Goal: Navigation & Orientation: Find specific page/section

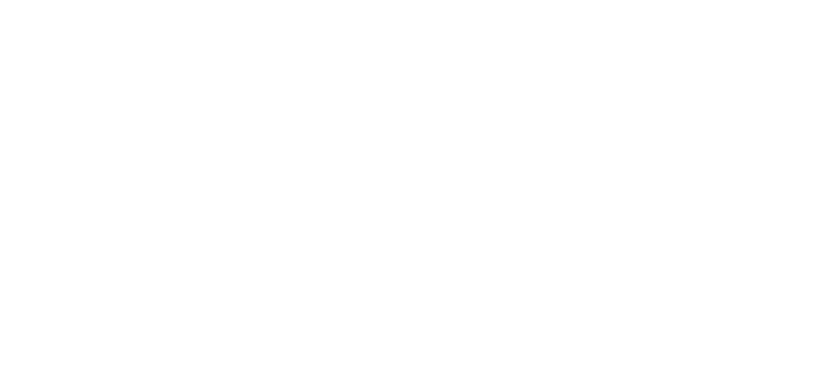
click at [415, 61] on div at bounding box center [412, 195] width 825 height 391
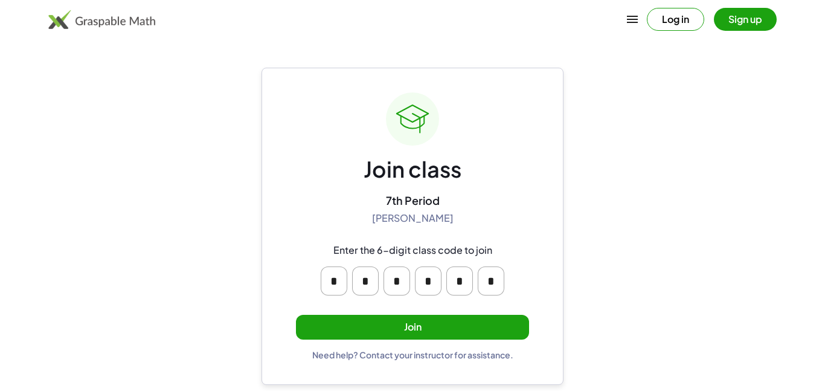
click at [445, 323] on button "Join" at bounding box center [412, 327] width 233 height 25
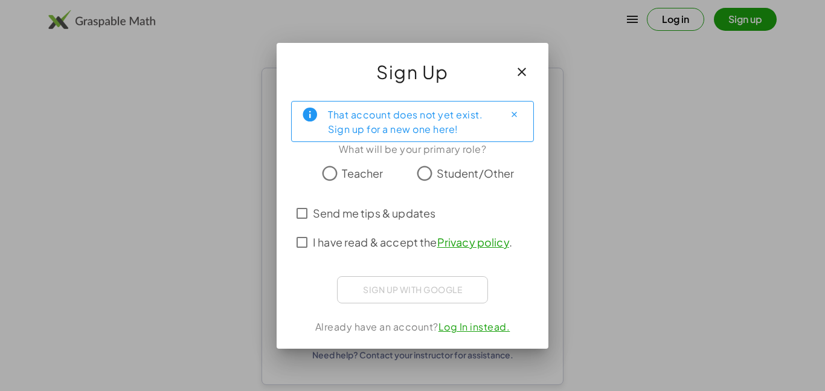
click at [457, 176] on span "Student/Other" at bounding box center [476, 173] width 78 height 16
click at [411, 212] on span "Send me tips & updates" at bounding box center [374, 213] width 123 height 16
click at [409, 216] on span "Send me tips & updates" at bounding box center [374, 213] width 123 height 16
click at [438, 292] on div "Sign up with Google Sign in with Google Sign in with Google. Opens in new tab" at bounding box center [412, 289] width 151 height 27
click at [511, 115] on icon "Close" at bounding box center [514, 114] width 9 height 9
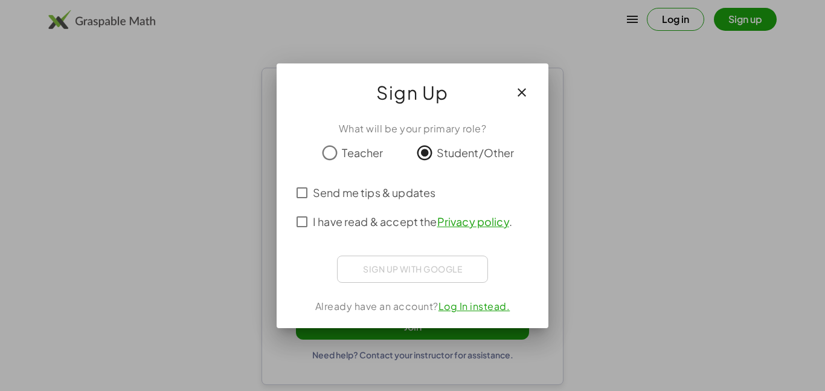
click at [357, 210] on label "I have read & accept the Privacy policy ." at bounding box center [412, 221] width 199 height 29
click at [356, 193] on span "Send me tips & updates" at bounding box center [374, 192] width 123 height 16
click at [360, 198] on span "Send me tips & updates" at bounding box center [374, 192] width 123 height 16
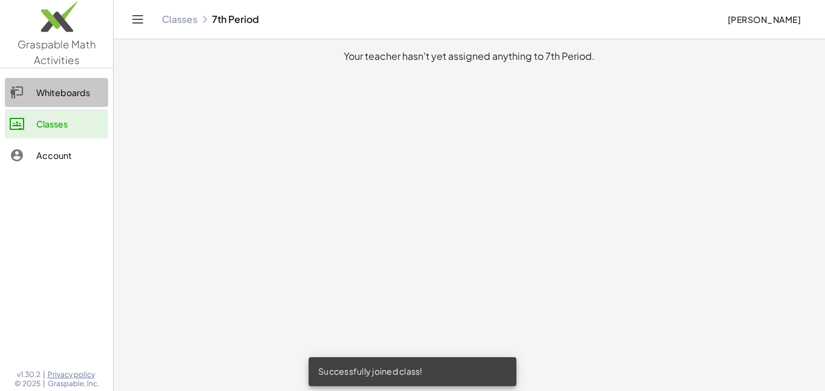
click at [68, 99] on div "Whiteboards" at bounding box center [69, 92] width 67 height 15
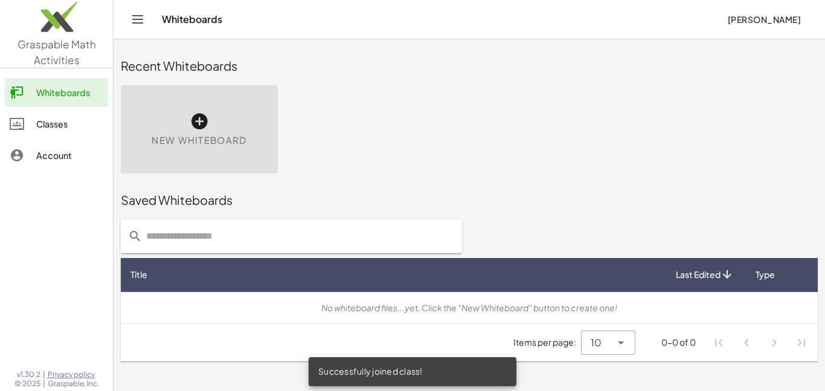
click at [27, 142] on link "Account" at bounding box center [56, 155] width 103 height 29
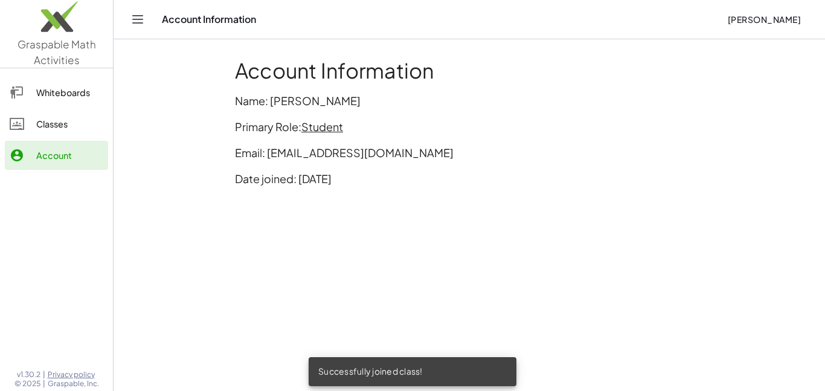
click at [330, 125] on span "Student" at bounding box center [323, 127] width 42 height 14
click at [386, 111] on div "Account Information Name: [PERSON_NAME] Primary Role: Student Email: [EMAIL_ADD…" at bounding box center [469, 127] width 483 height 152
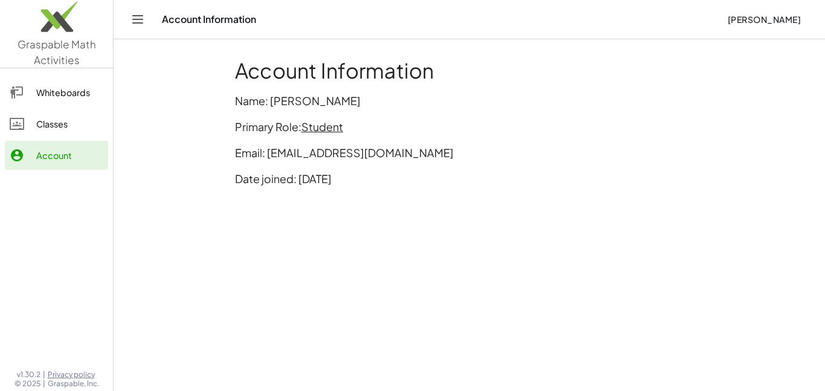
click at [310, 88] on div "Account Information Name: [PERSON_NAME] Primary Role: Student Email: [EMAIL_ADD…" at bounding box center [469, 127] width 483 height 152
click at [38, 99] on div "Whiteboards" at bounding box center [69, 92] width 67 height 15
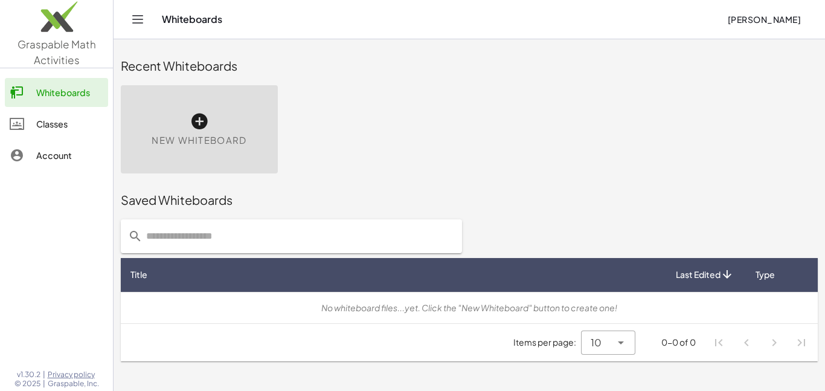
click at [150, 18] on div "Whiteboards [PERSON_NAME]" at bounding box center [469, 19] width 683 height 39
click at [144, 16] on icon "Toggle navigation" at bounding box center [138, 19] width 15 height 15
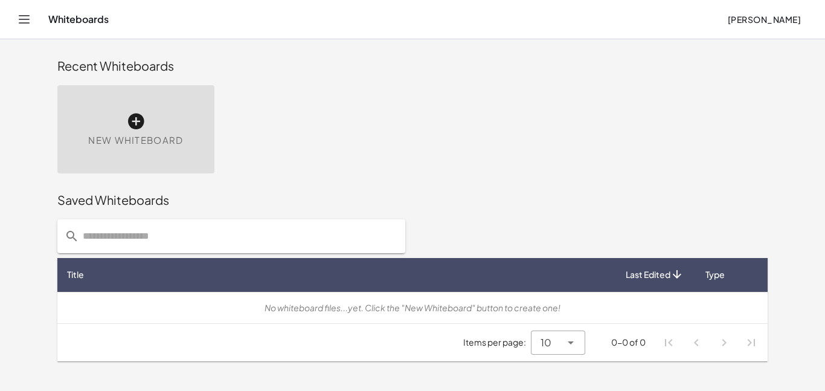
click at [15, 22] on button "Toggle navigation" at bounding box center [24, 19] width 19 height 19
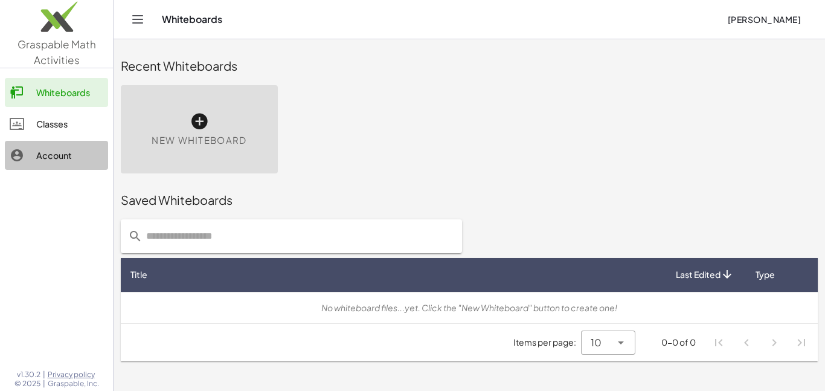
click at [43, 145] on link "Account" at bounding box center [56, 155] width 103 height 29
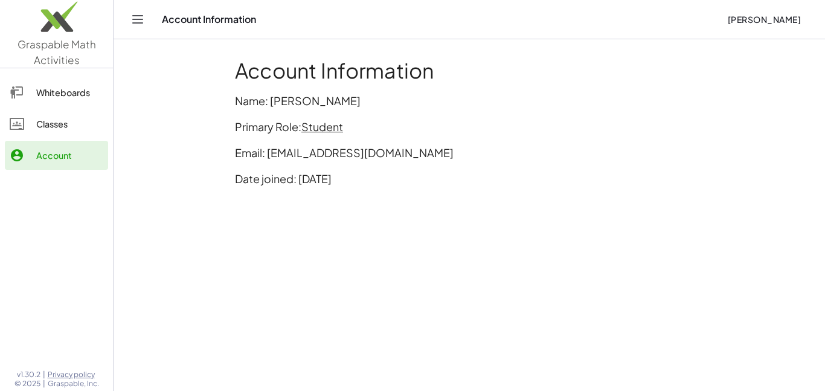
click at [146, 24] on div "Account Information [PERSON_NAME]" at bounding box center [469, 19] width 683 height 39
click at [140, 24] on icon "Toggle navigation" at bounding box center [138, 19] width 15 height 15
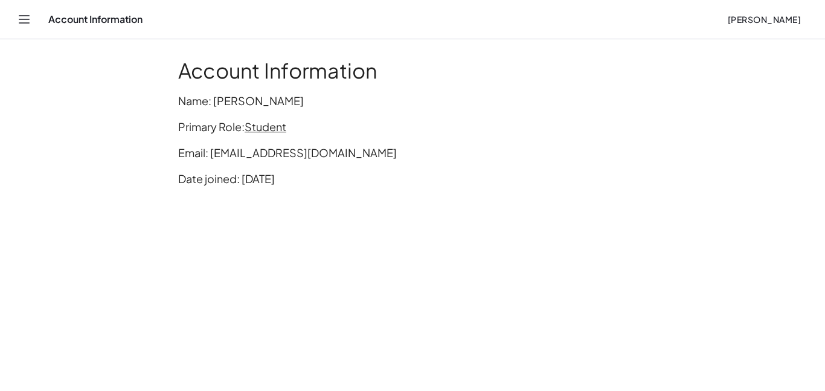
click at [119, 15] on div "Account Information" at bounding box center [383, 19] width 670 height 12
click at [2, 15] on header "Account Information [PERSON_NAME]" at bounding box center [412, 19] width 825 height 39
click at [15, 19] on button "Toggle navigation" at bounding box center [24, 19] width 19 height 19
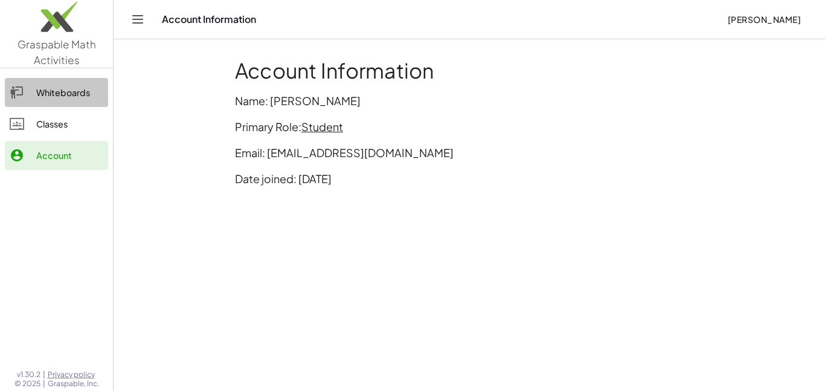
click at [32, 89] on div at bounding box center [23, 92] width 27 height 15
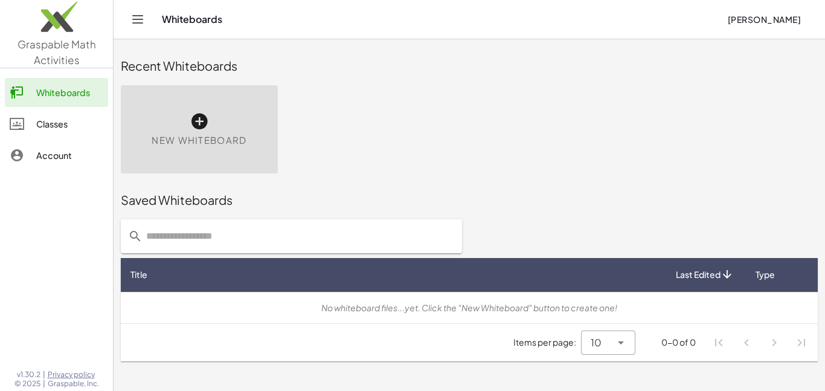
click at [50, 140] on div "Whiteboards Classes Account" at bounding box center [56, 125] width 113 height 104
click at [58, 15] on img at bounding box center [56, 19] width 113 height 51
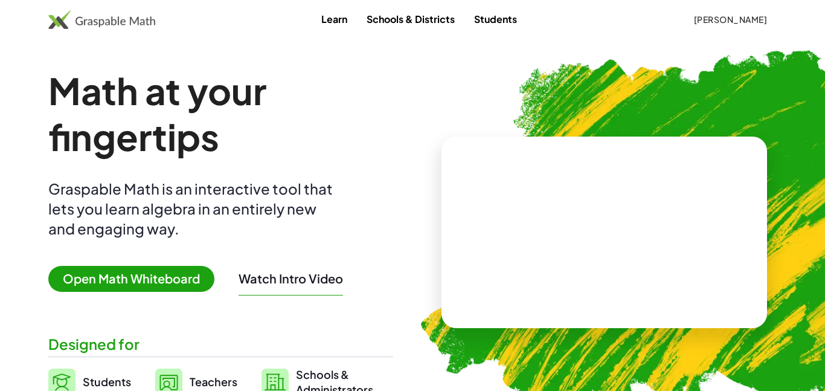
click at [80, 16] on img at bounding box center [101, 19] width 107 height 19
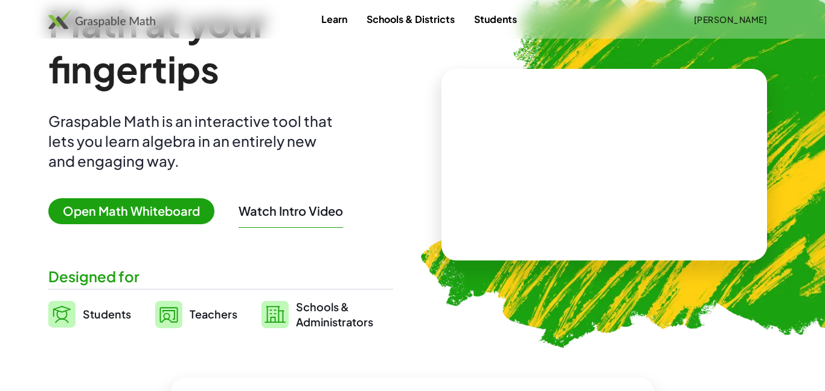
scroll to position [30, 0]
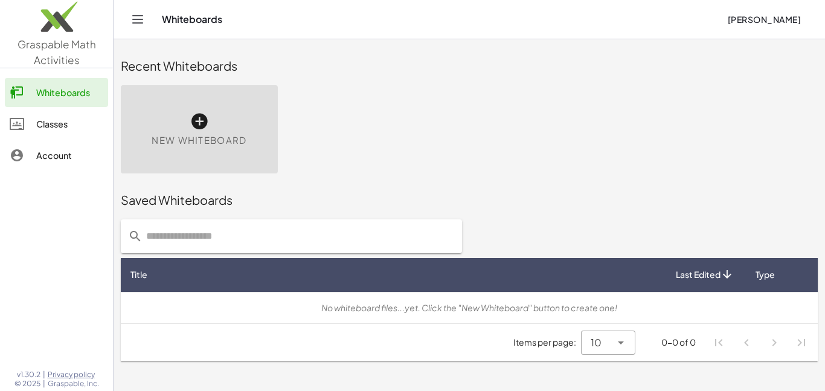
click at [40, 163] on link "Account" at bounding box center [56, 155] width 103 height 29
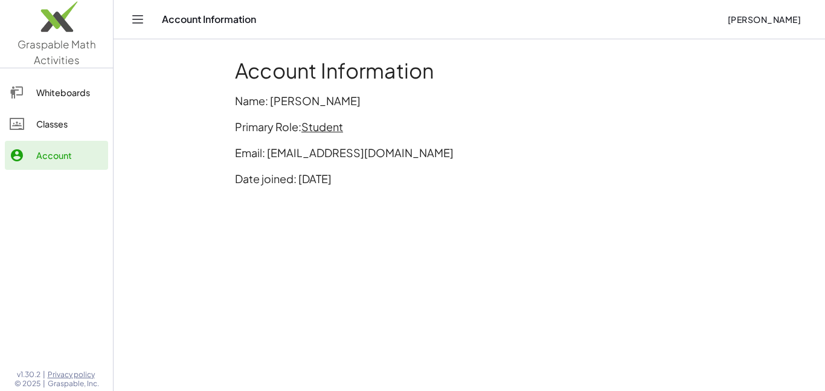
click at [76, 105] on link "Whiteboards" at bounding box center [56, 92] width 103 height 29
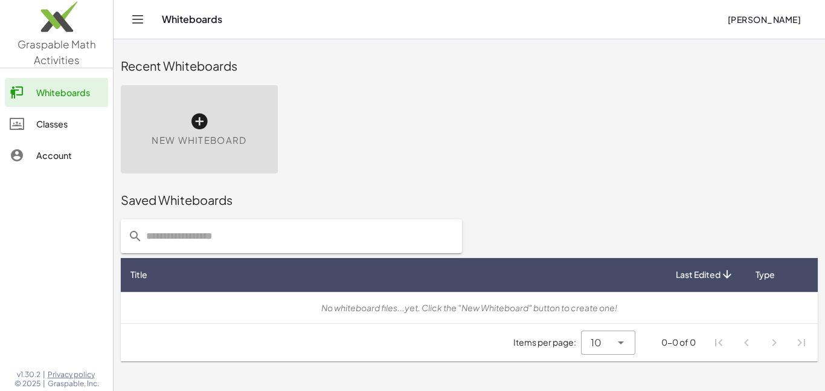
click at [83, 158] on div "Account" at bounding box center [69, 155] width 67 height 15
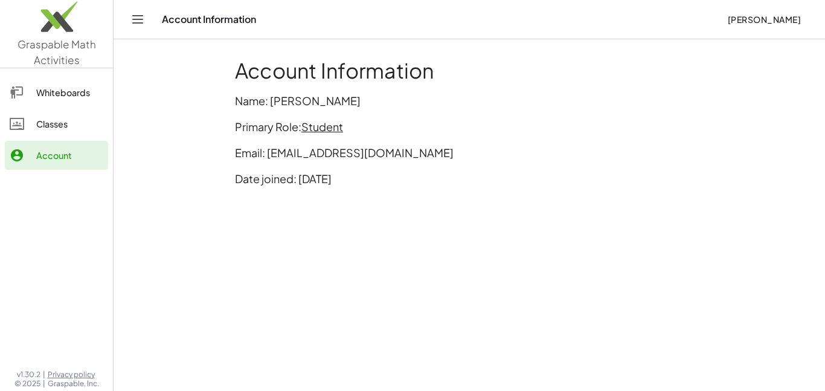
click at [92, 92] on div "Whiteboards" at bounding box center [69, 92] width 67 height 15
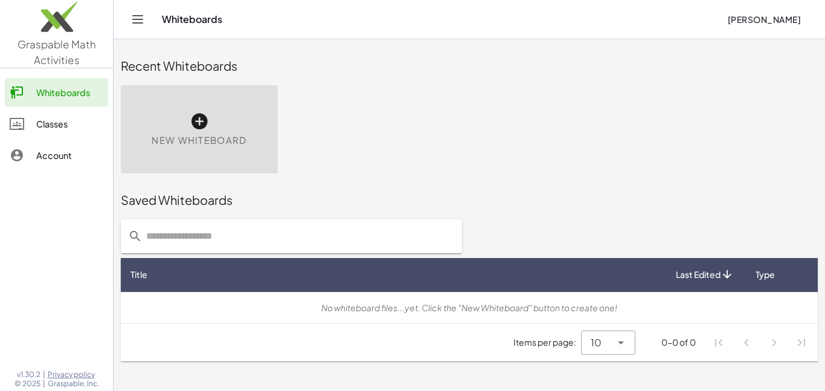
click at [144, 19] on icon "Toggle navigation" at bounding box center [138, 19] width 15 height 15
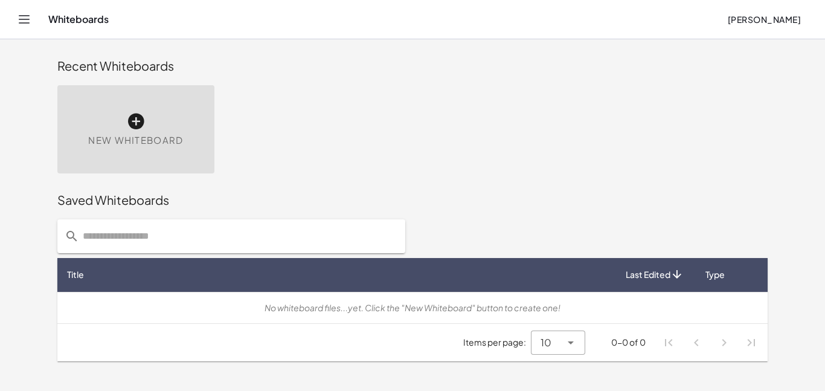
click at [118, 19] on div "Whiteboards" at bounding box center [383, 19] width 670 height 12
click at [97, 22] on div "Whiteboards" at bounding box center [383, 19] width 670 height 12
click at [0, 10] on header "Whiteboards [PERSON_NAME]" at bounding box center [412, 19] width 825 height 39
click at [99, 57] on div "Recent Whiteboards" at bounding box center [412, 65] width 711 height 17
click at [23, 33] on div "Whiteboards [PERSON_NAME]" at bounding box center [413, 19] width 796 height 39
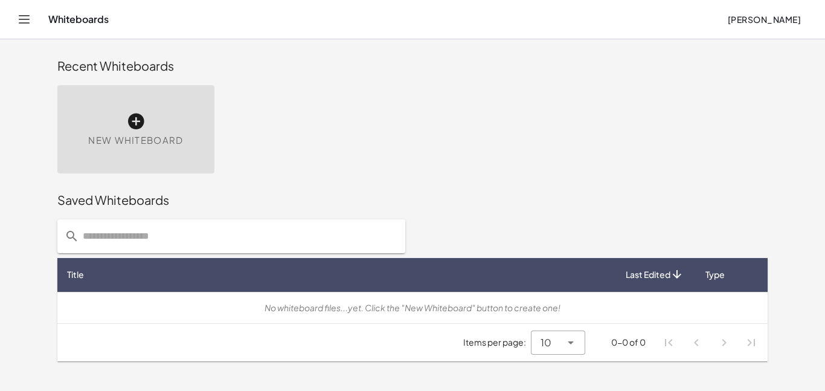
click at [24, 30] on div "Whiteboards [PERSON_NAME]" at bounding box center [413, 19] width 796 height 39
click at [22, 15] on icon "Toggle navigation" at bounding box center [24, 19] width 15 height 15
